Goal: Task Accomplishment & Management: Manage account settings

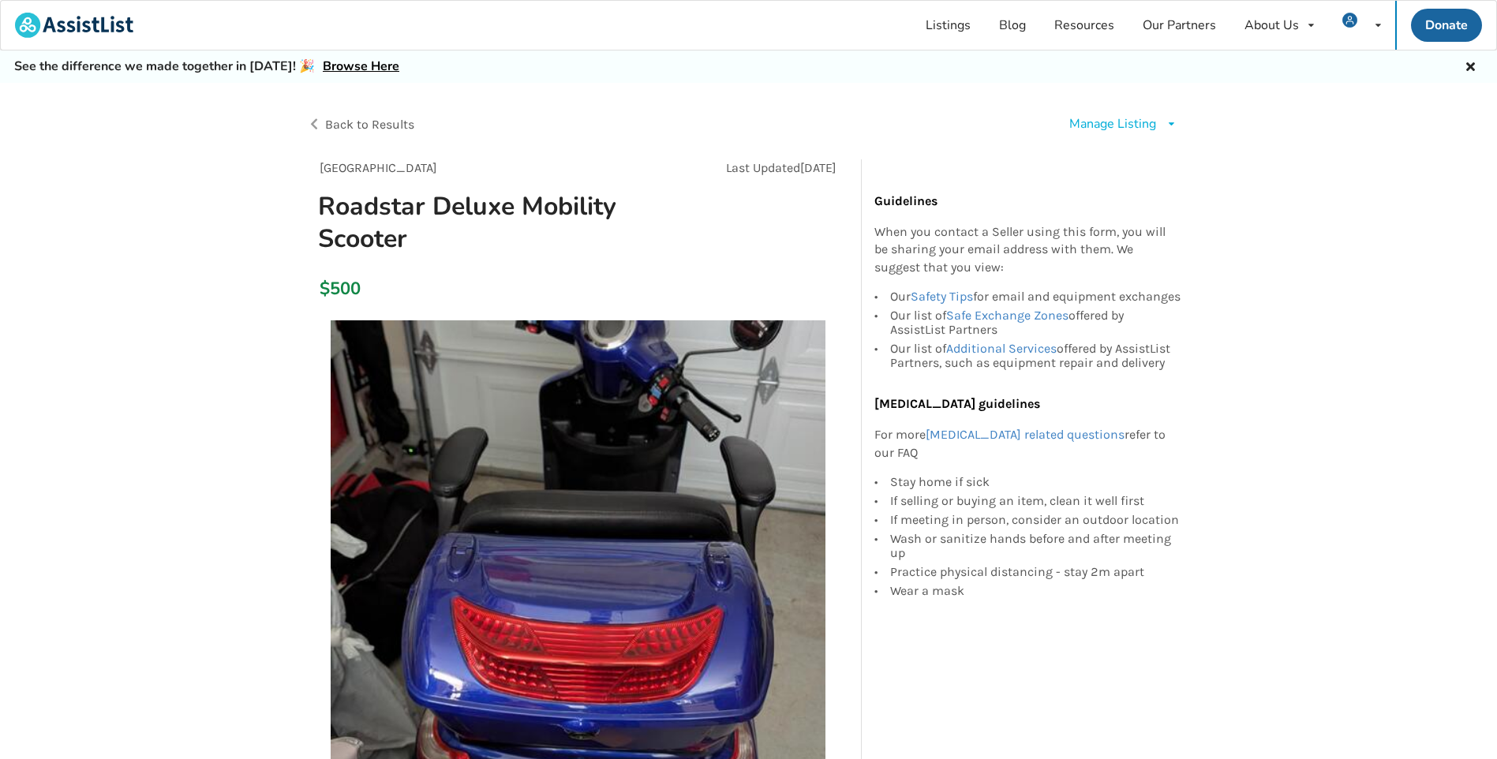
click at [1129, 116] on div "Manage Listing" at bounding box center [1112, 124] width 87 height 18
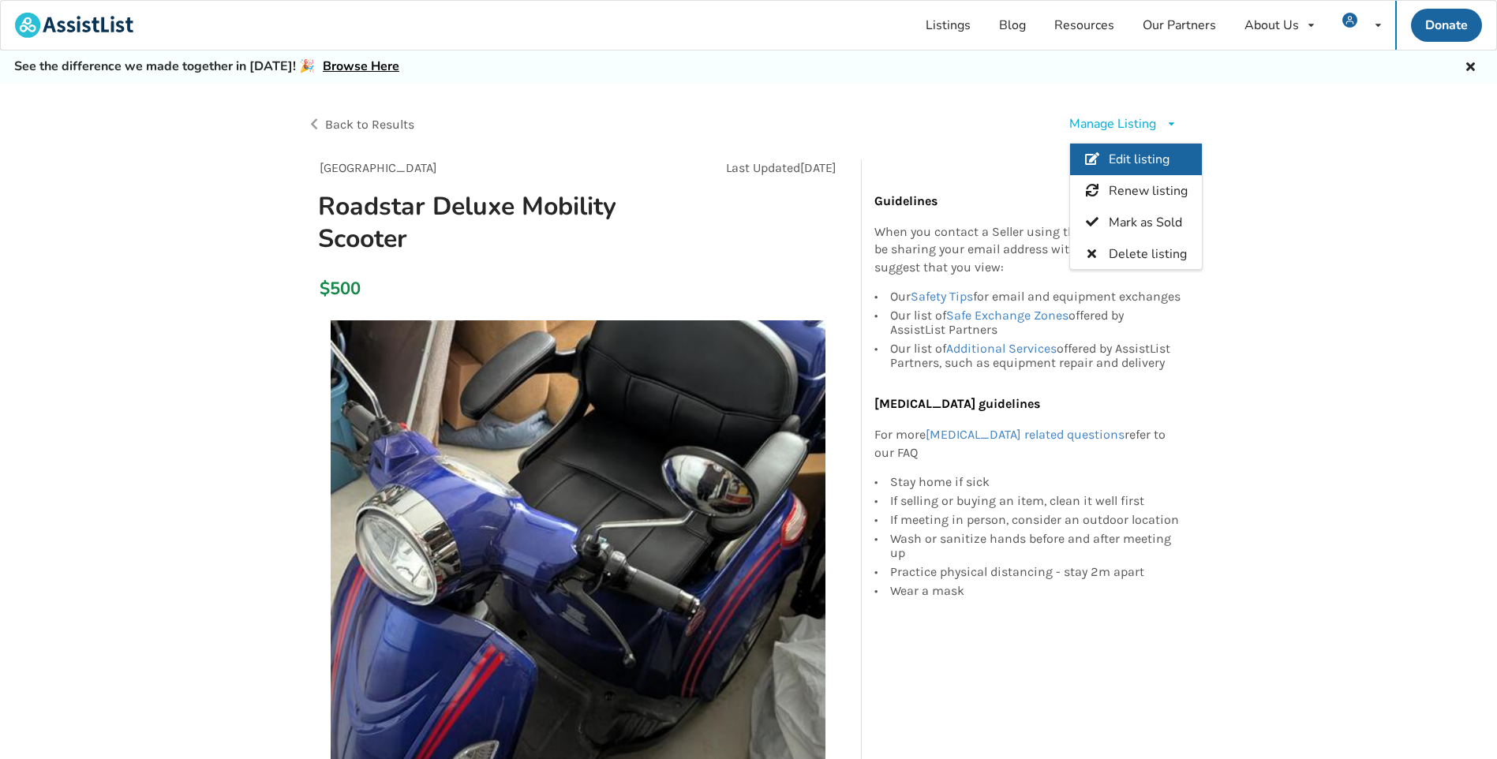
click at [1126, 152] on span "Edit listing" at bounding box center [1139, 159] width 61 height 17
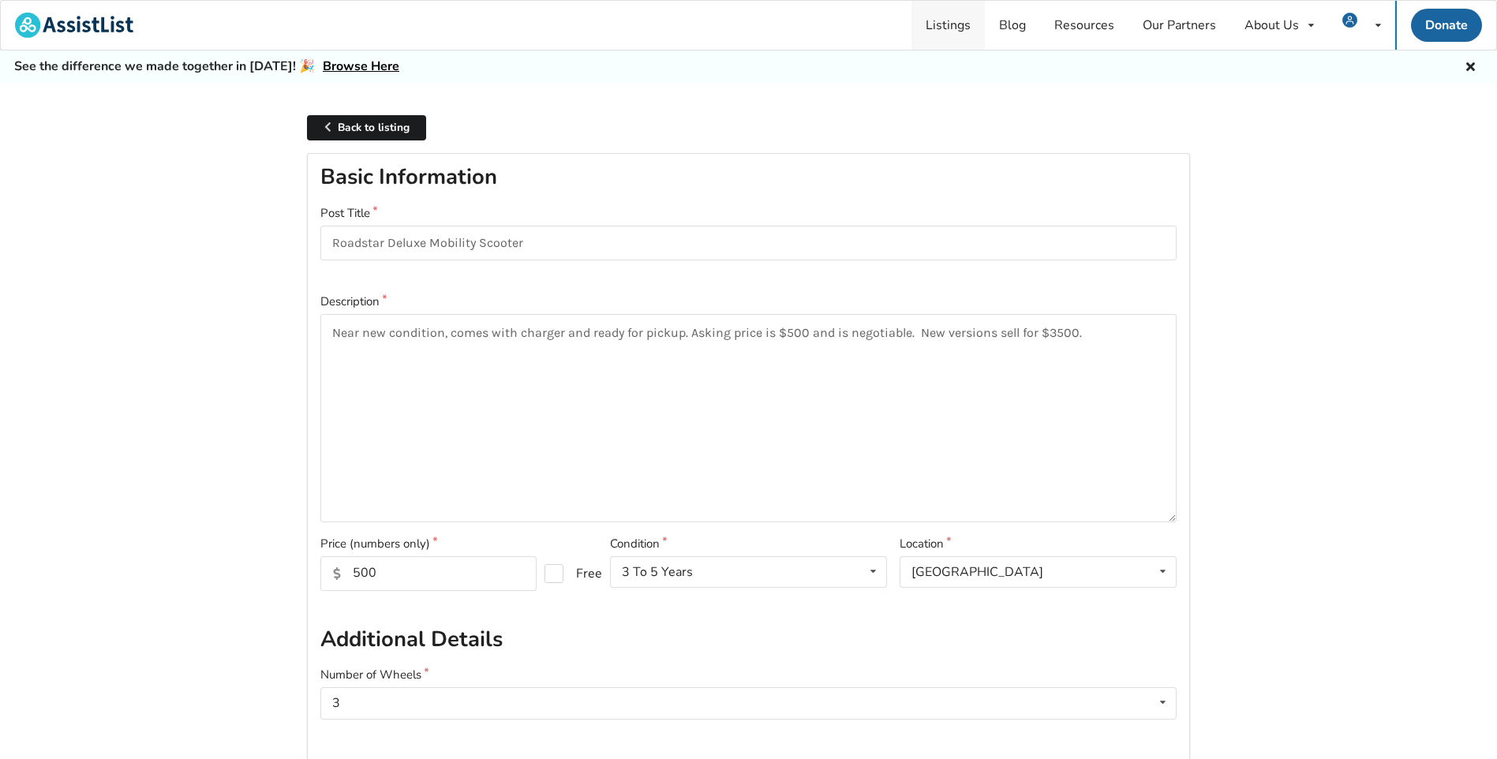
click at [968, 26] on link "Listings" at bounding box center [948, 25] width 73 height 49
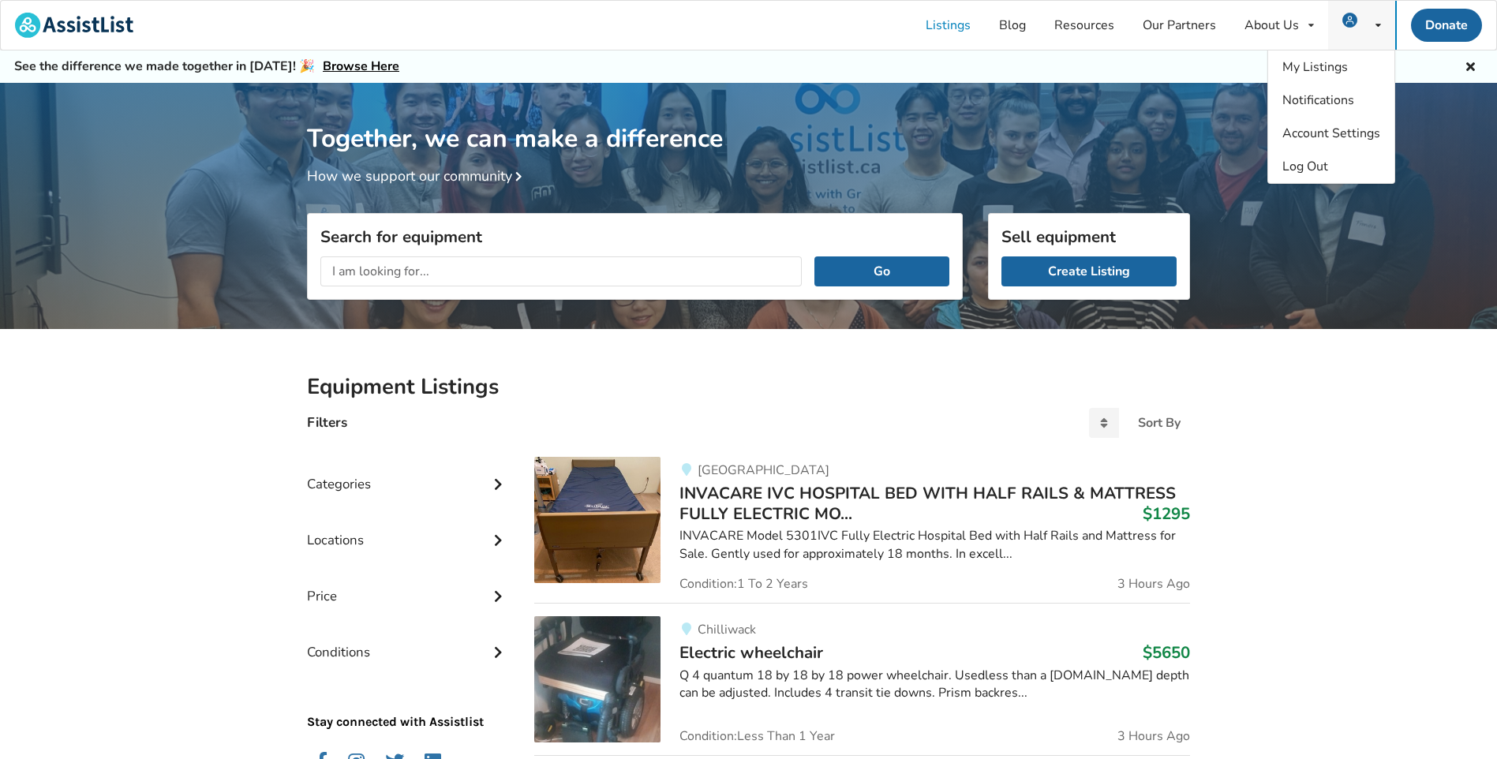
drag, startPoint x: 0, startPoint y: 0, endPoint x: 1345, endPoint y: 21, distance: 1344.9
click at [1345, 21] on img at bounding box center [1349, 20] width 15 height 15
click at [1308, 96] on span "Notifications" at bounding box center [1318, 100] width 72 height 17
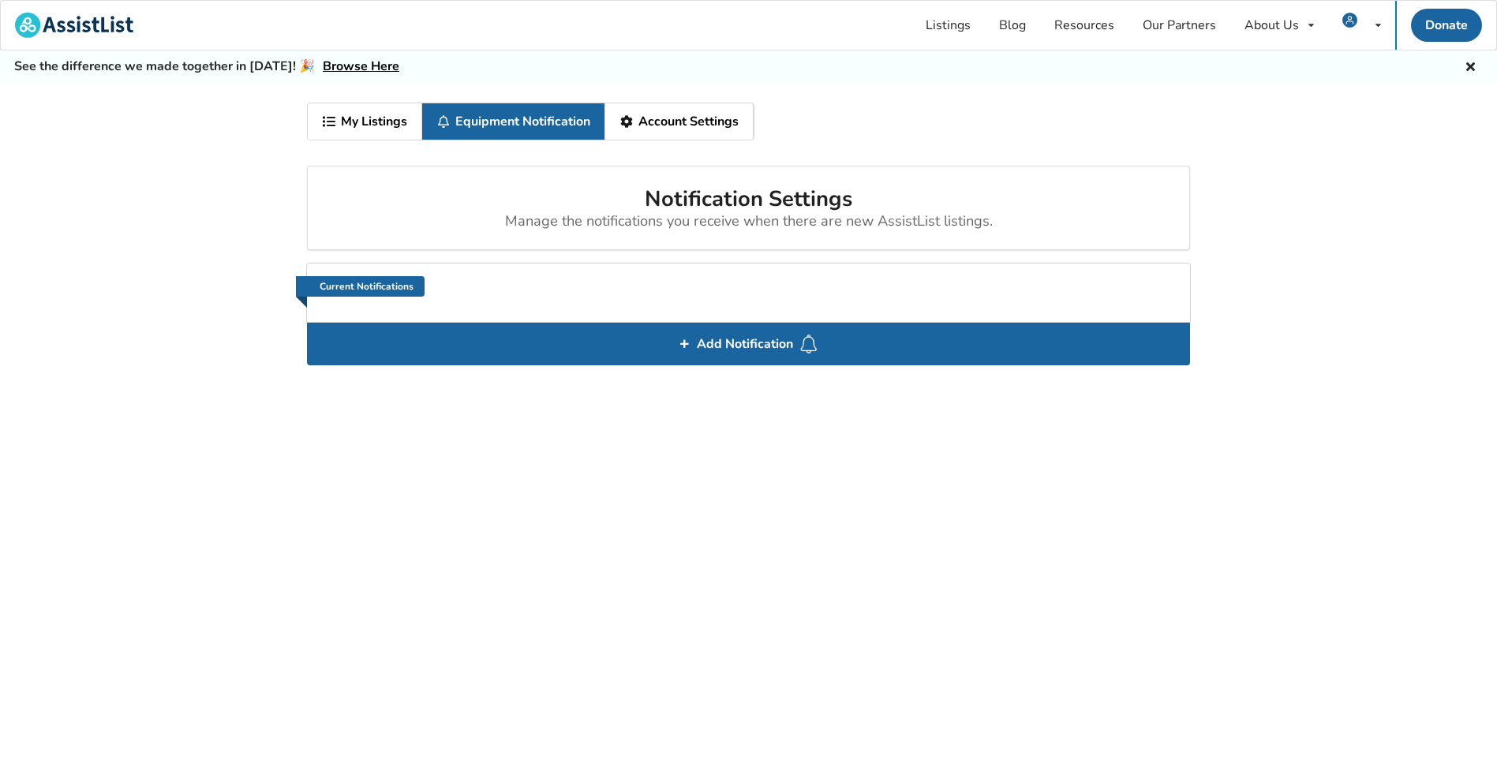
click at [392, 122] on link "My Listings" at bounding box center [365, 121] width 114 height 36
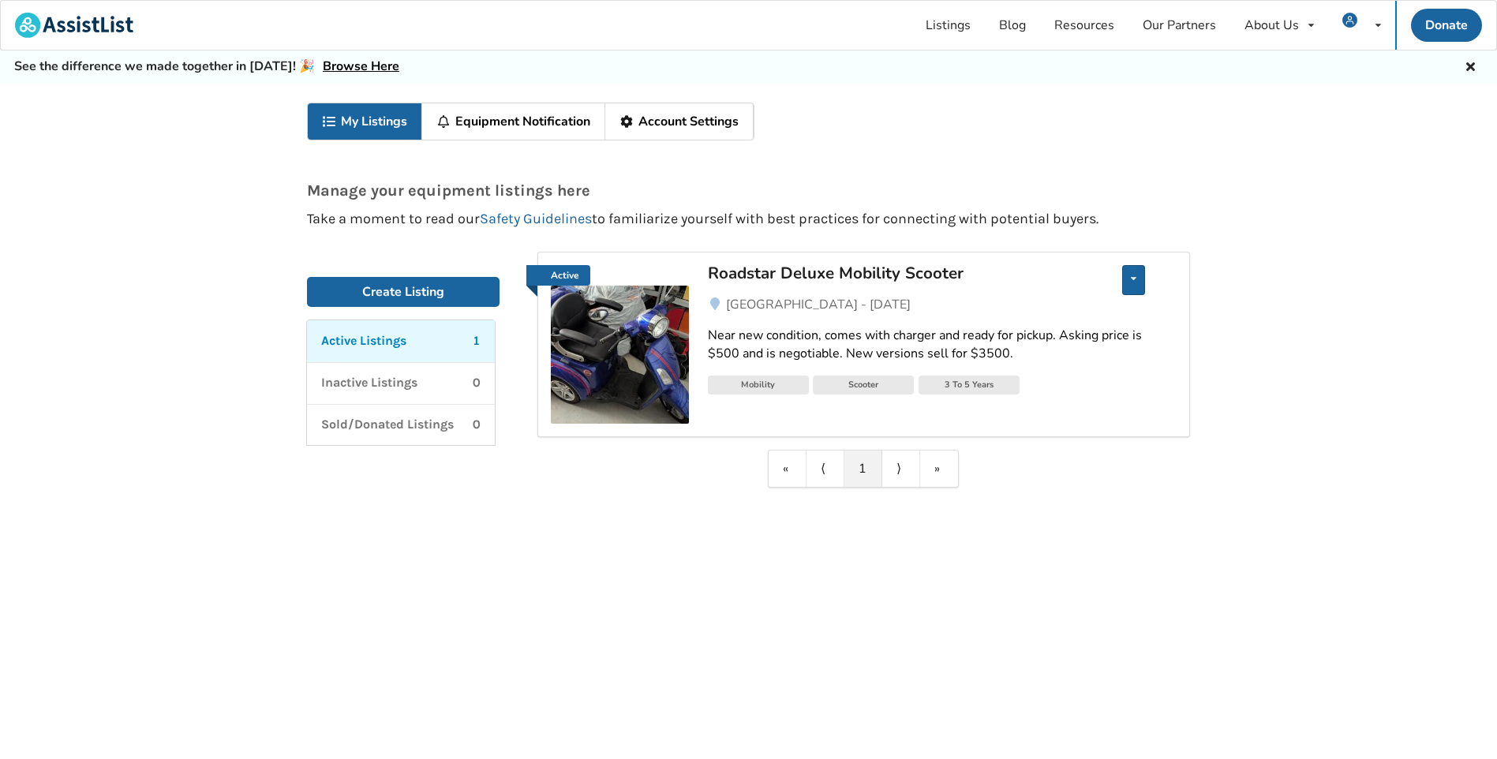
click at [1130, 287] on div "Edit listing Renew listing Mark as Sold Delete listing" at bounding box center [1133, 280] width 23 height 30
click at [567, 124] on link "Equipment Notification" at bounding box center [513, 121] width 183 height 36
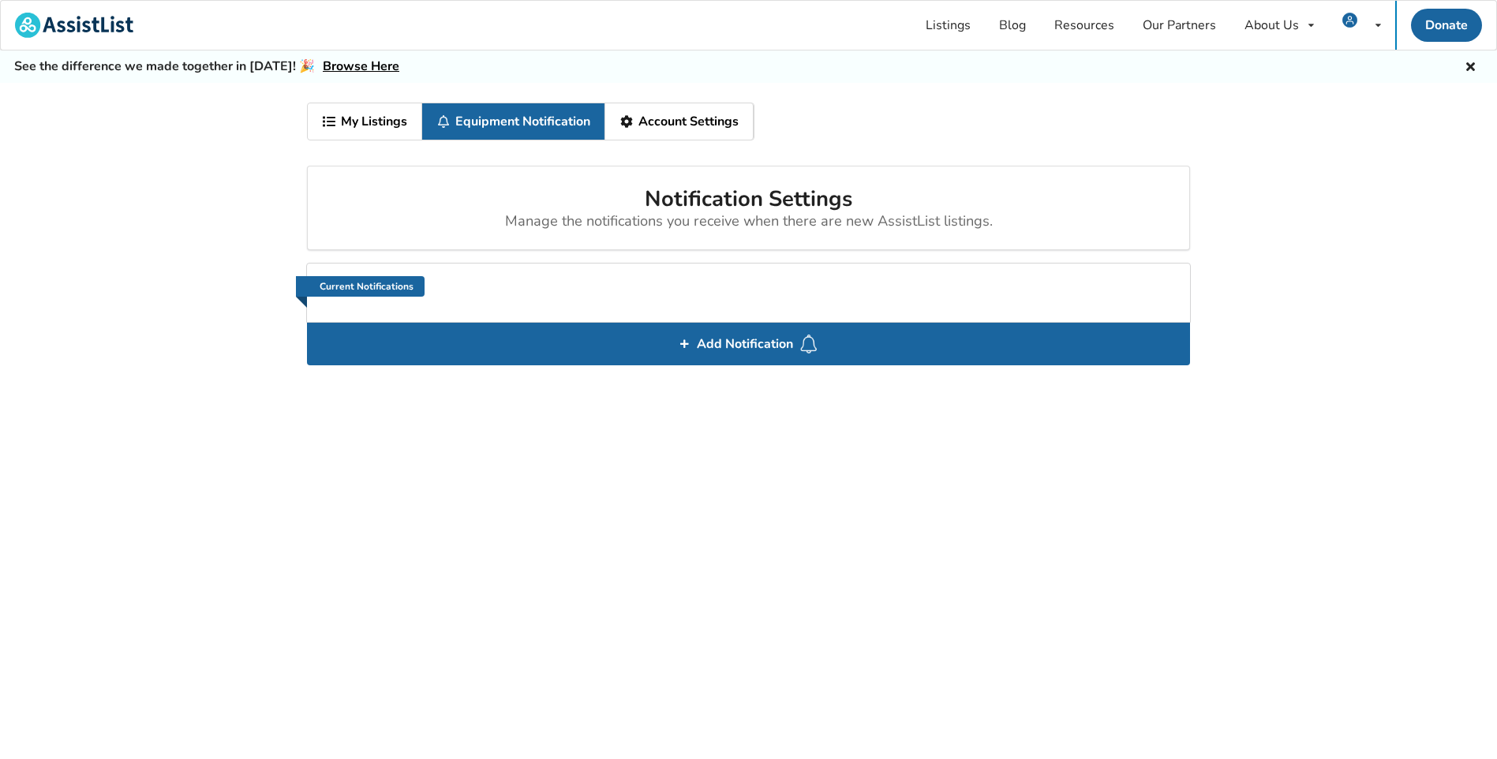
click at [659, 134] on link "Account Settings" at bounding box center [679, 121] width 148 height 36
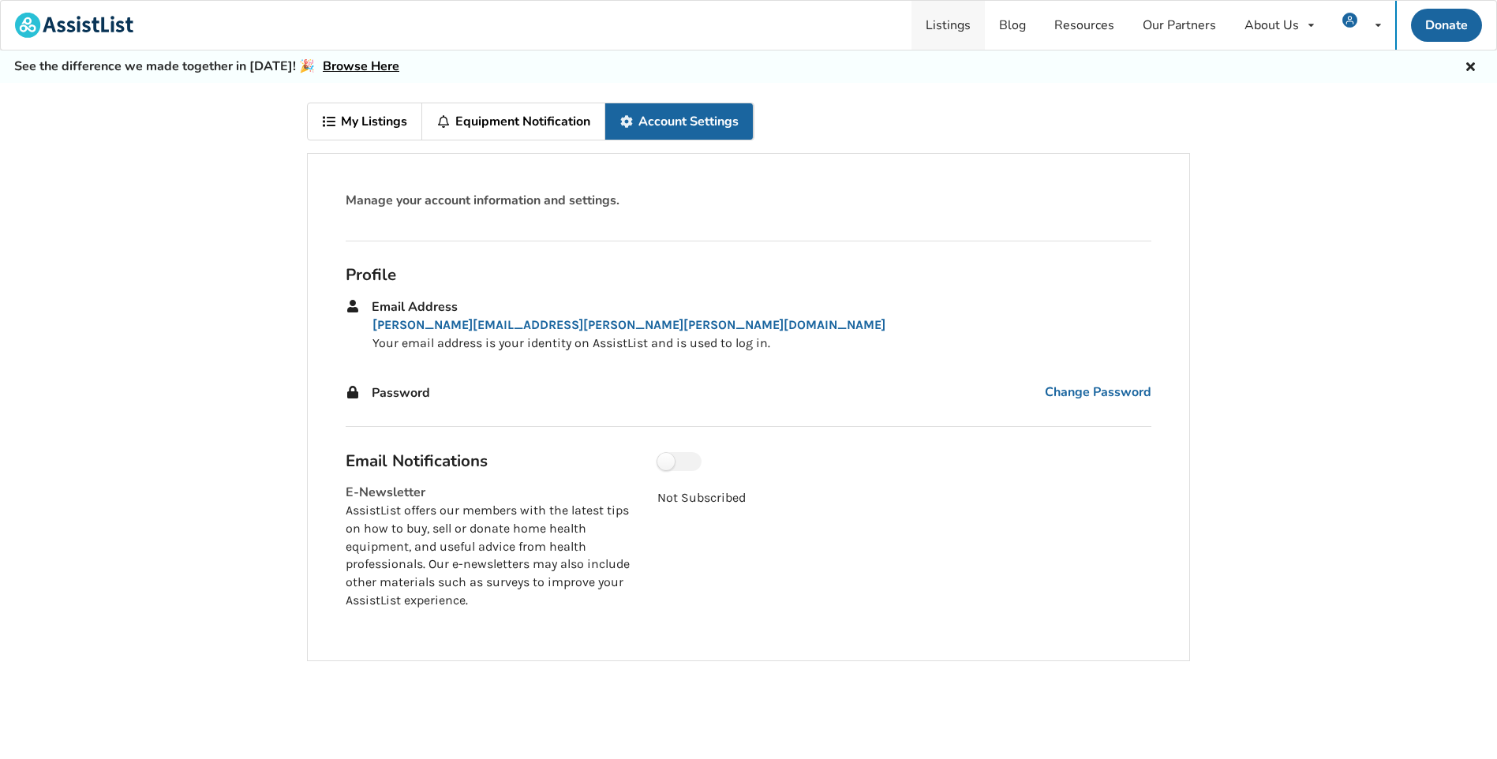
click at [973, 28] on link "Listings" at bounding box center [948, 25] width 73 height 49
